Goal: Find specific page/section: Find specific page/section

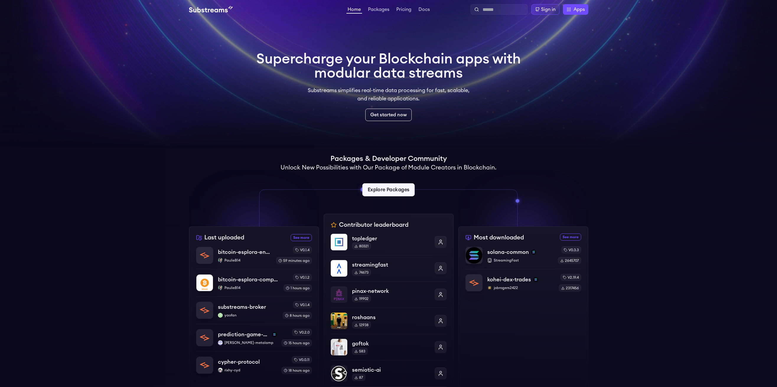
click at [407, 189] on link "Explore Packages" at bounding box center [388, 189] width 52 height 13
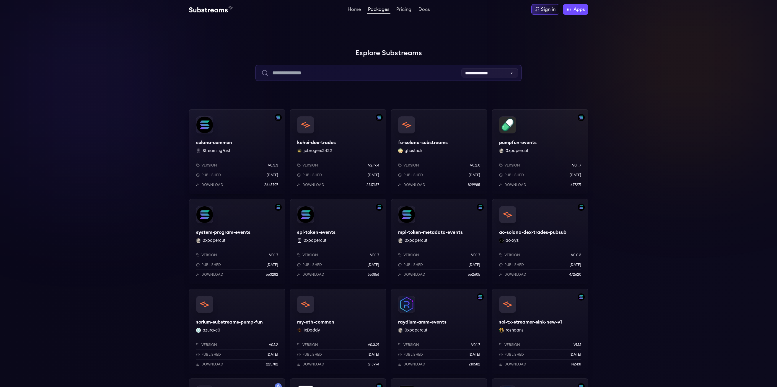
click at [362, 74] on input "text" at bounding box center [388, 73] width 266 height 16
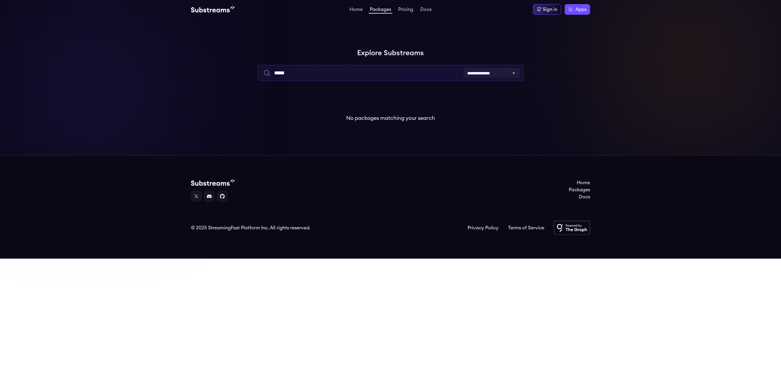
type input "*****"
